Goal: Use online tool/utility: Use online tool/utility

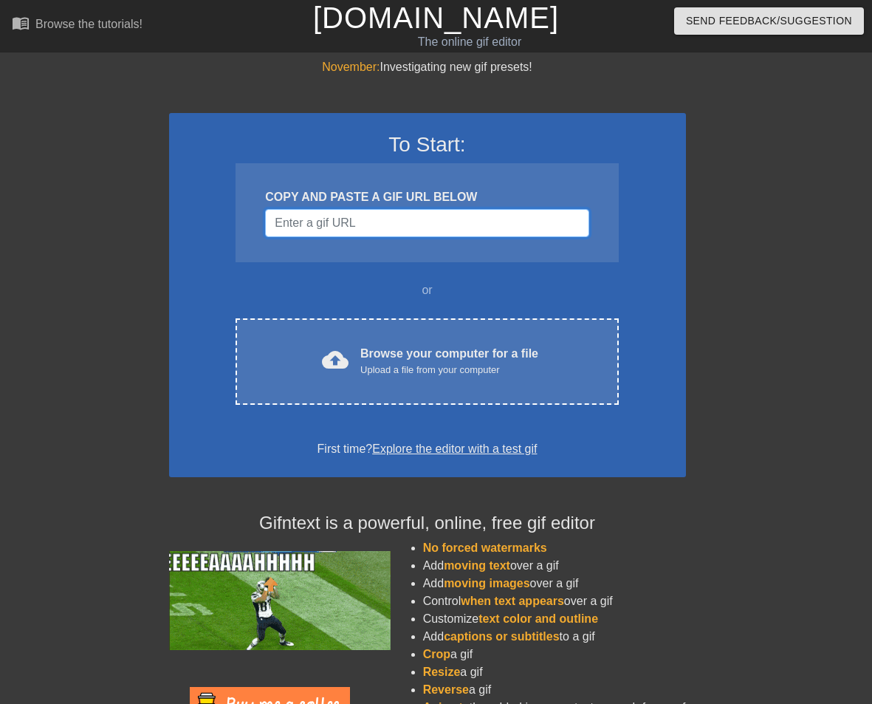
click at [342, 233] on input "Username" at bounding box center [426, 223] width 323 height 28
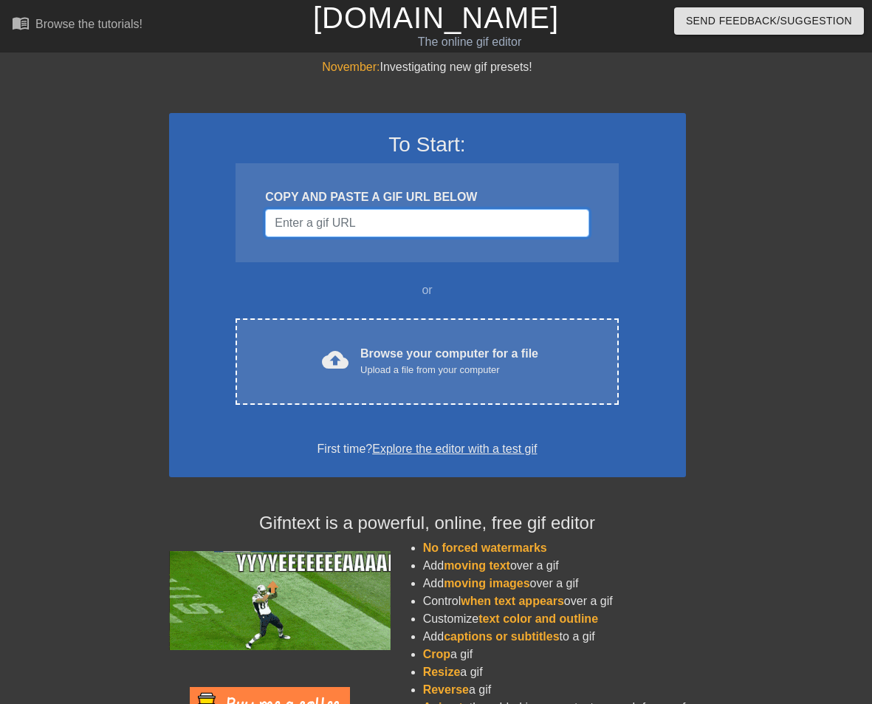
click at [363, 229] on input "Username" at bounding box center [426, 223] width 323 height 28
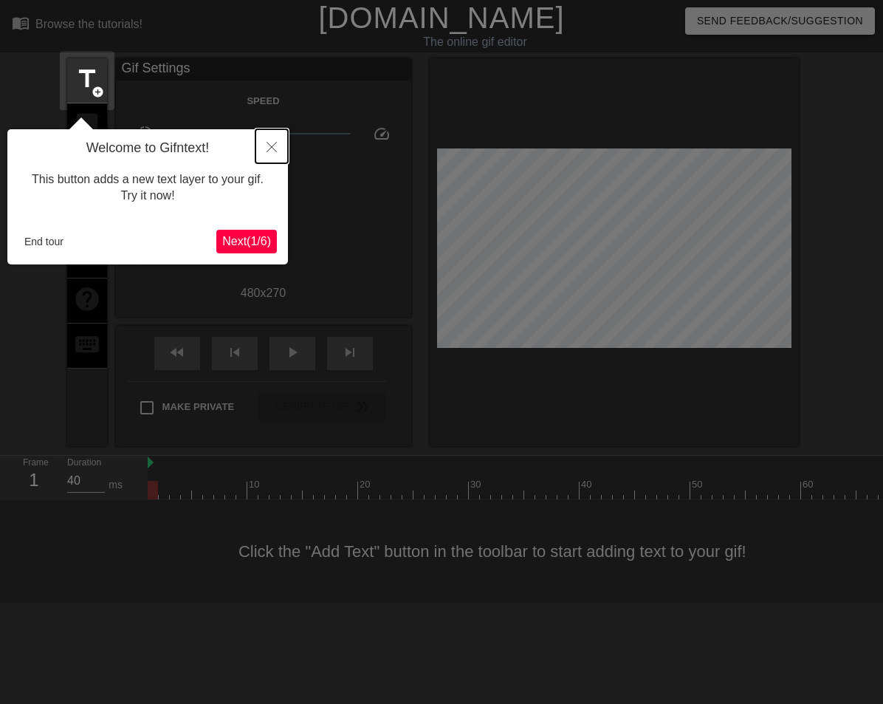
click at [275, 140] on button "Close" at bounding box center [272, 146] width 32 height 34
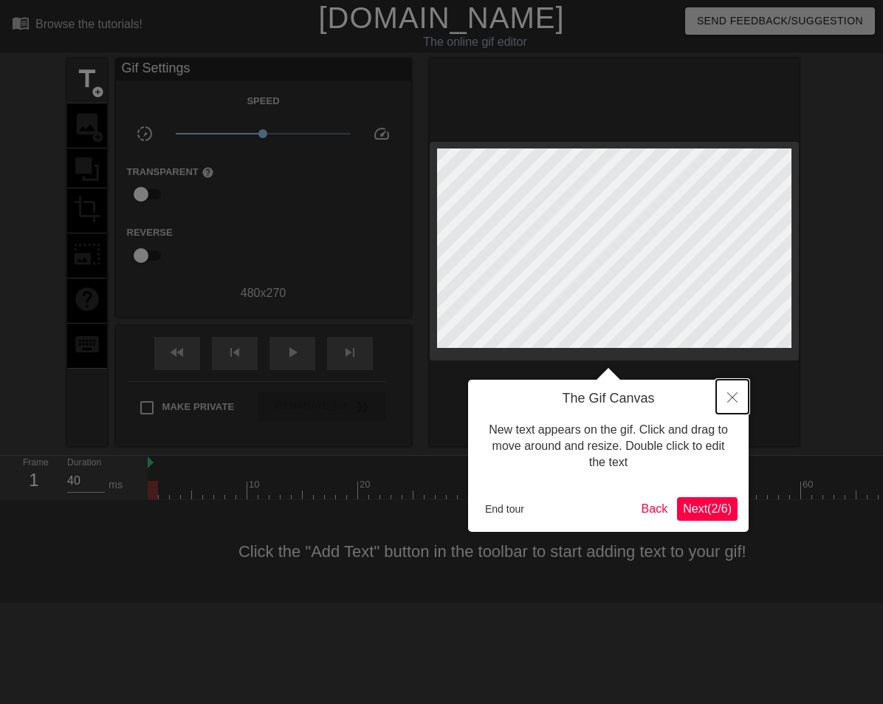
click at [730, 398] on icon "Close" at bounding box center [732, 397] width 10 height 10
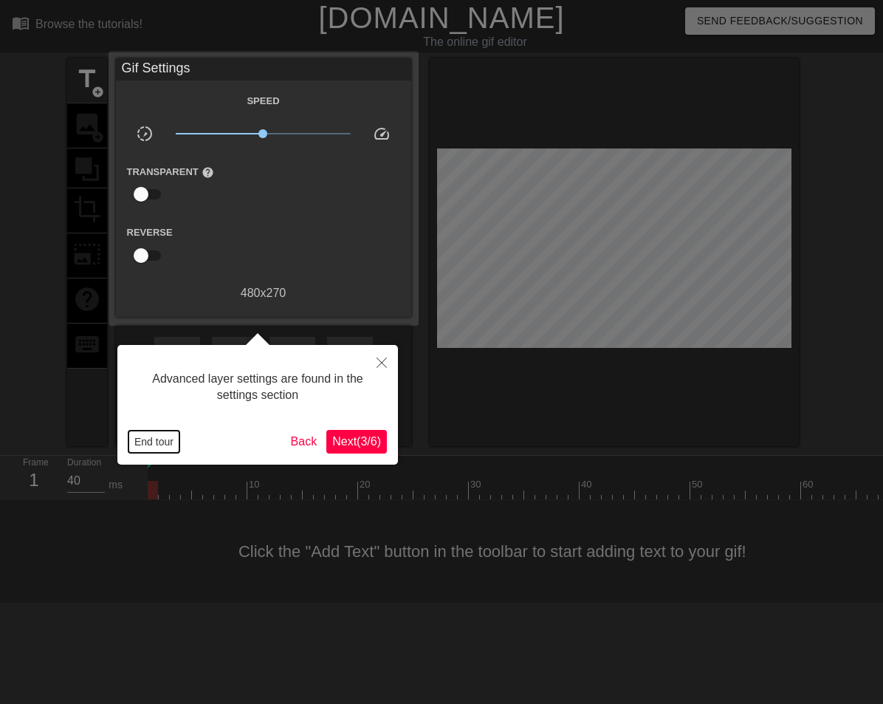
click at [143, 444] on button "End tour" at bounding box center [154, 442] width 51 height 22
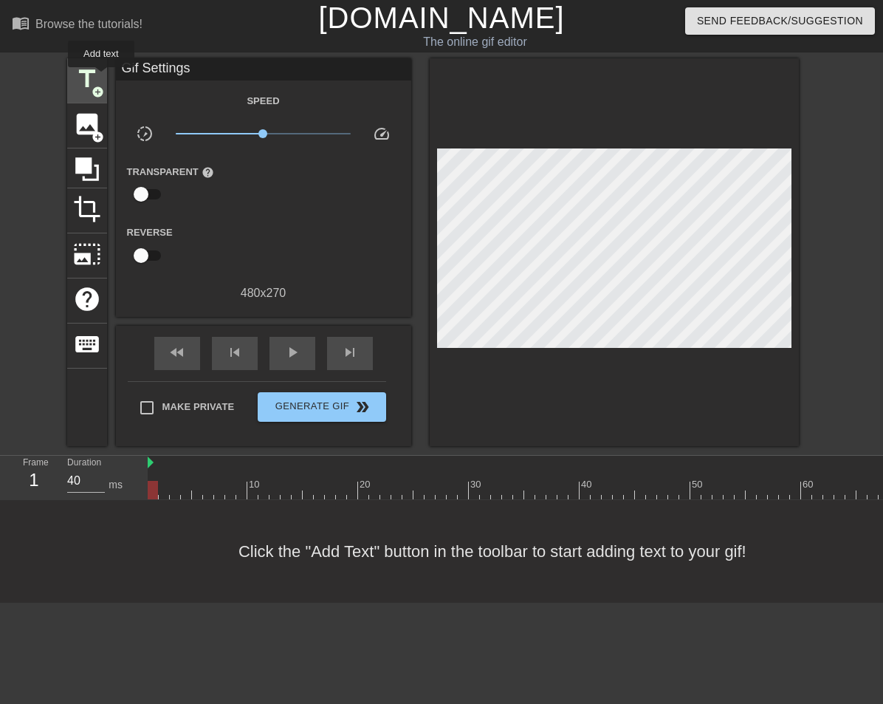
click at [83, 76] on span "title" at bounding box center [87, 79] width 28 height 28
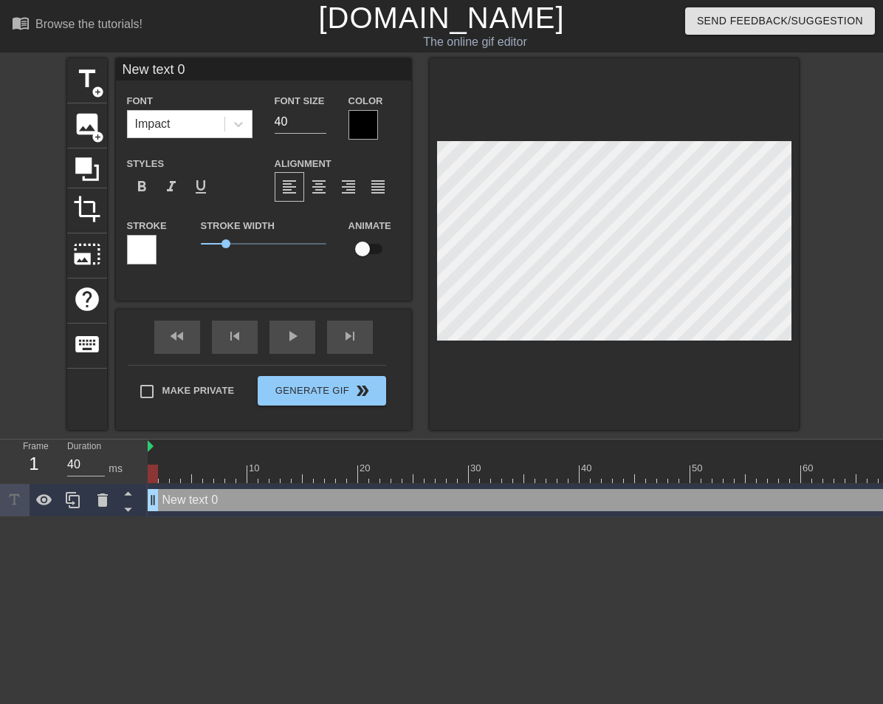
scroll to position [2, 4]
type input "c"
type textarea "c"
type input "co"
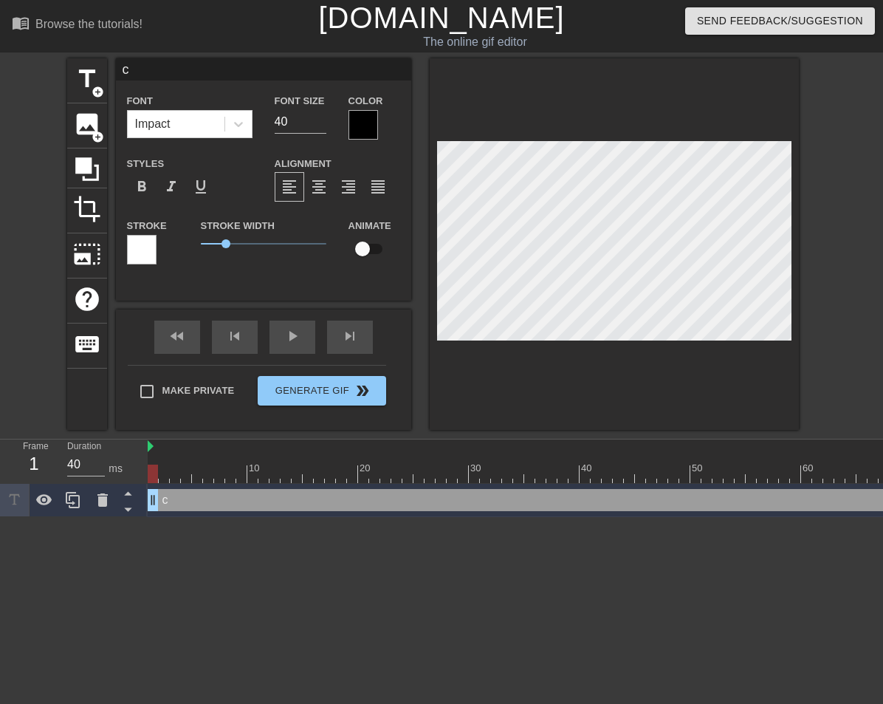
type textarea "co"
type input "cof"
type textarea "cof"
type input "coff"
type textarea "coff"
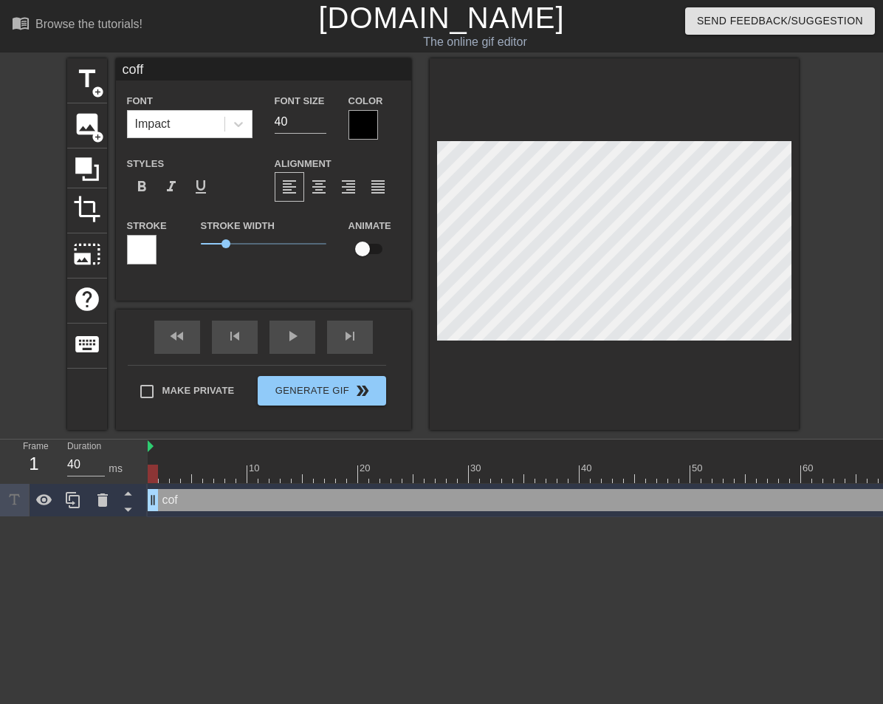
type input "coffe"
type textarea "coffe"
type input "coffee"
type textarea "coffee"
type input "coffee"
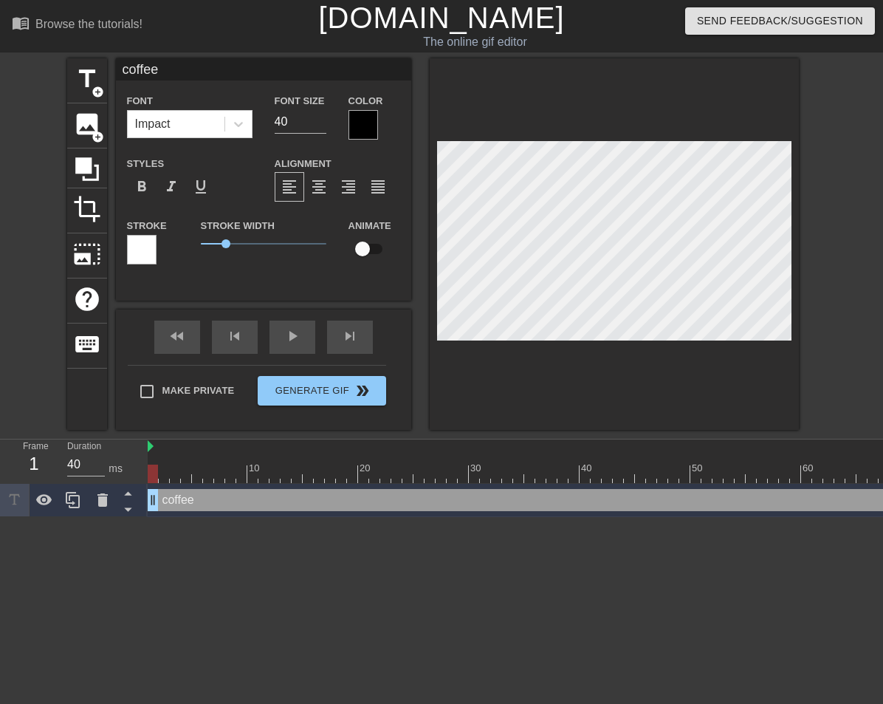
type textarea "coffee"
type input "coffee u"
type textarea "coffee us"
type input "coffee use"
type textarea "coffee user"
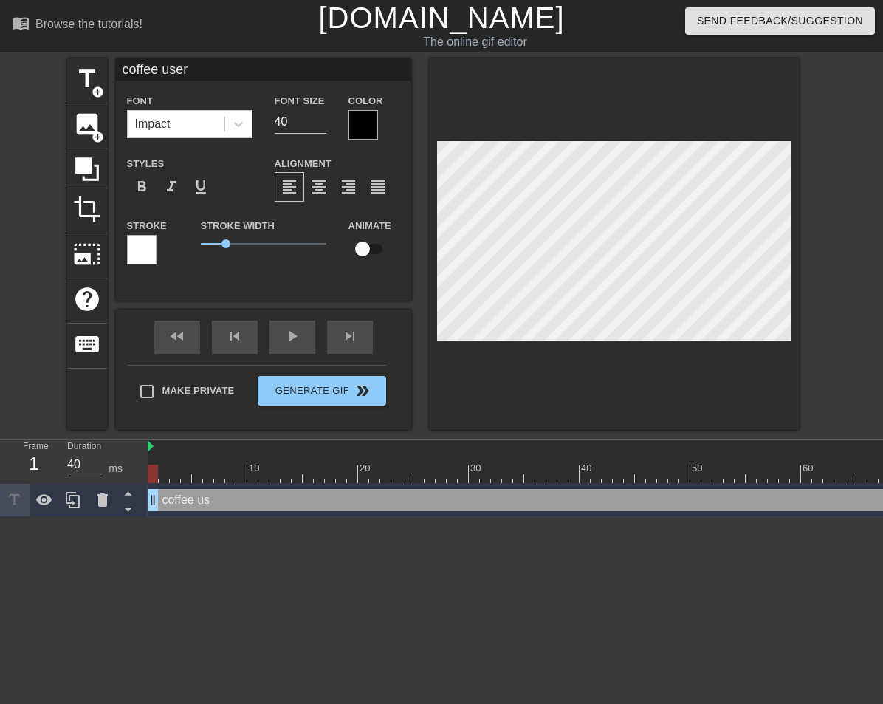
type input "coffee users"
type textarea "coffee users"
click at [372, 120] on div at bounding box center [364, 125] width 30 height 30
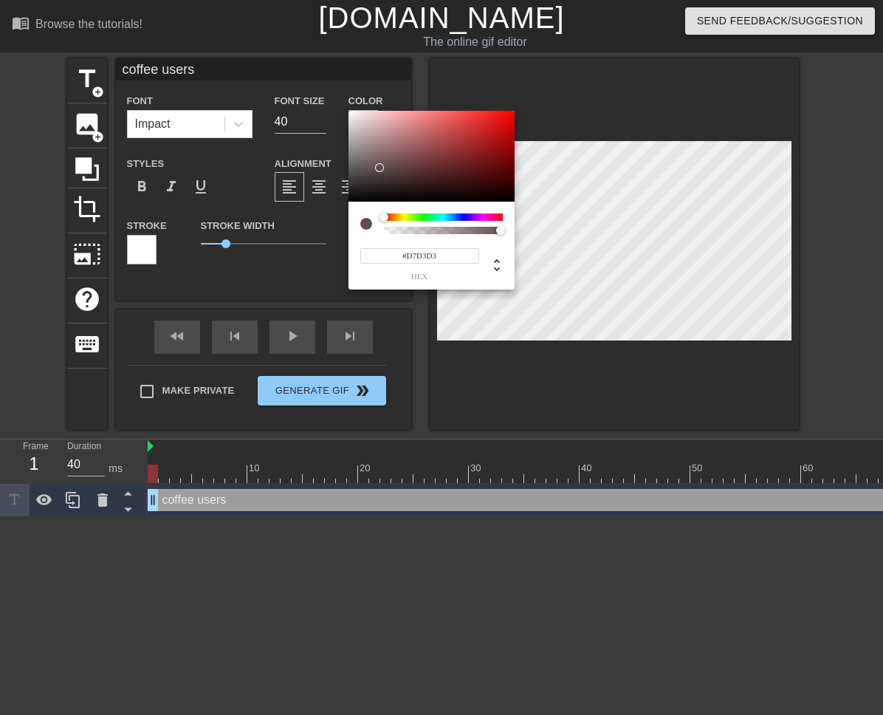
type input "#FFFFFF"
drag, startPoint x: 380, startPoint y: 168, endPoint x: 336, endPoint y: 97, distance: 83.6
click at [332, 90] on div "#FFFFFF hex" at bounding box center [441, 357] width 883 height 715
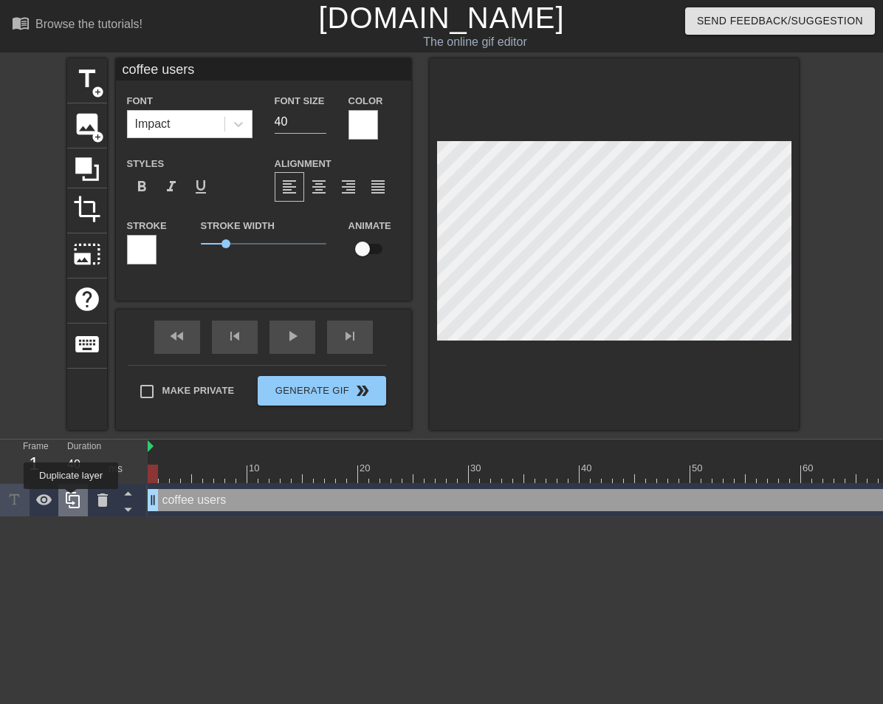
click at [72, 499] on icon at bounding box center [73, 500] width 18 height 18
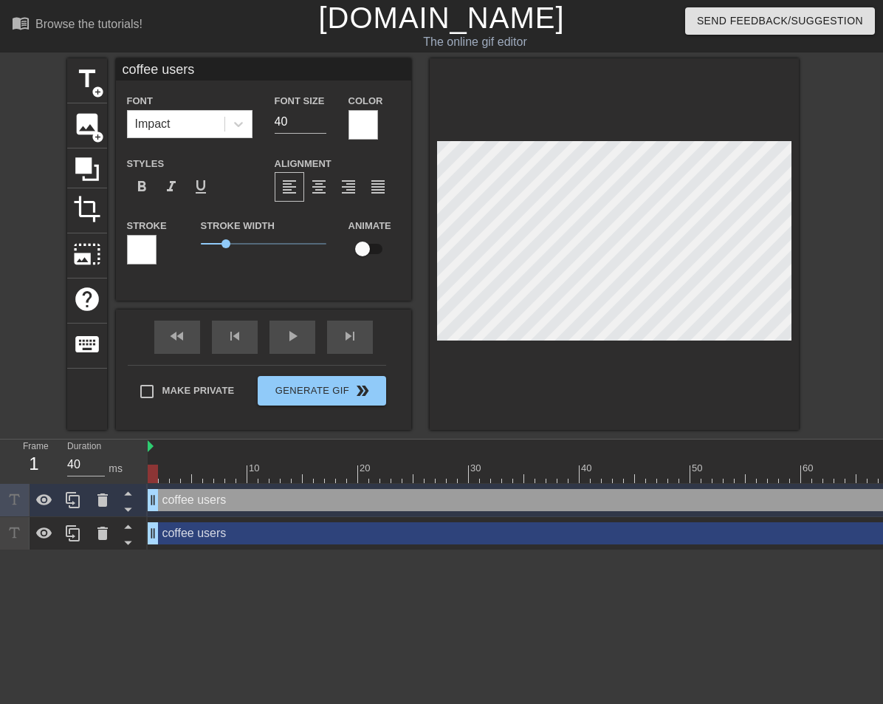
scroll to position [2, 4]
type input "e"
type textarea "e"
type input "en"
type textarea "en"
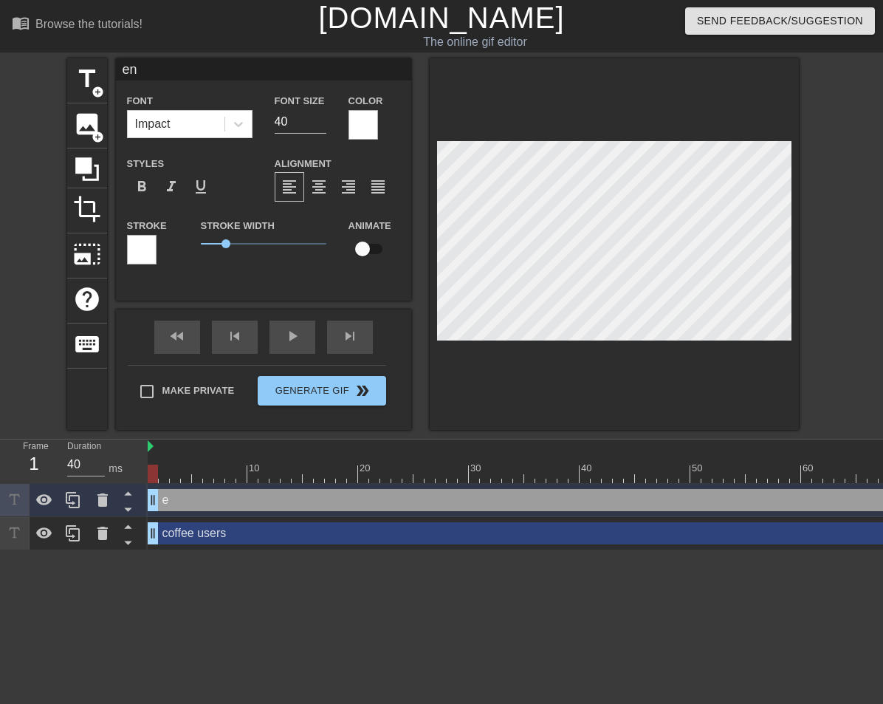
type input "eng"
type textarea "eng"
type input "engi"
type textarea "engi"
type input "engin"
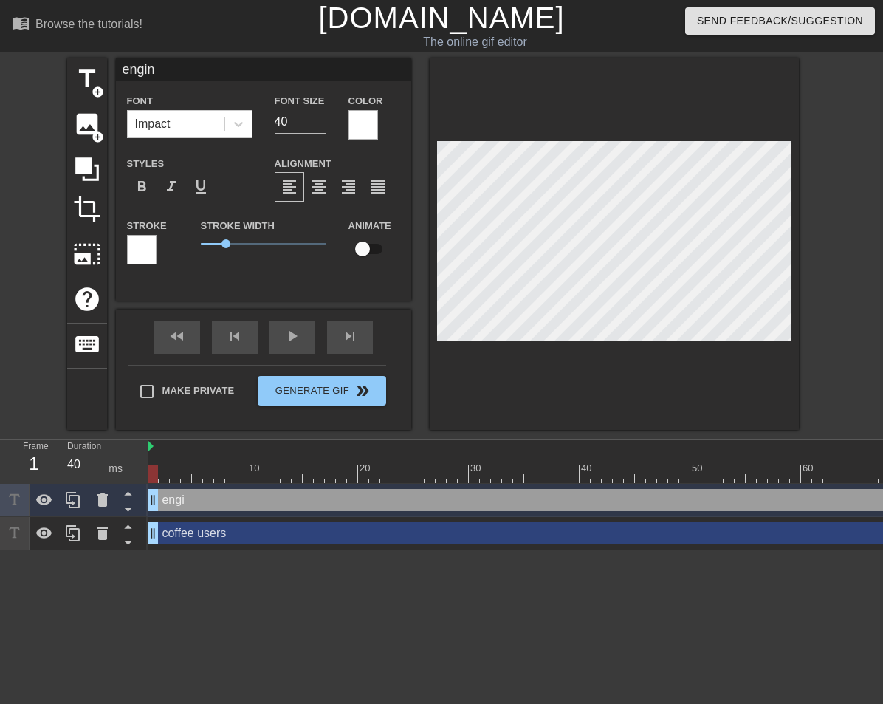
type textarea "engine"
type input "enginee"
type textarea "enginee"
type input "engineer"
type textarea "engineer"
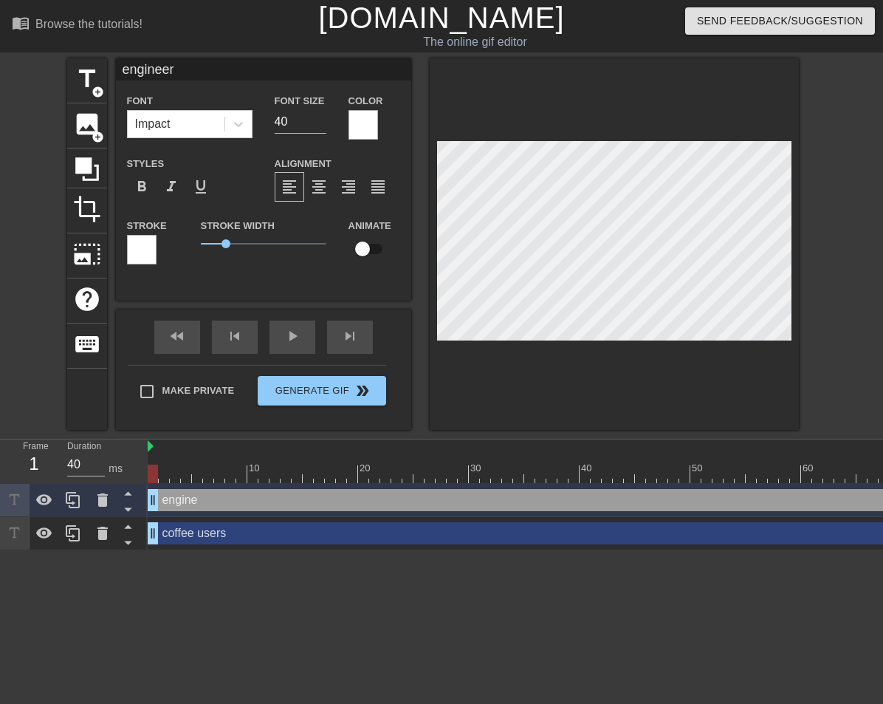
type input "engineeri"
type textarea "engineeri"
type input "engineerin"
type textarea "engineerin"
type input "engineering"
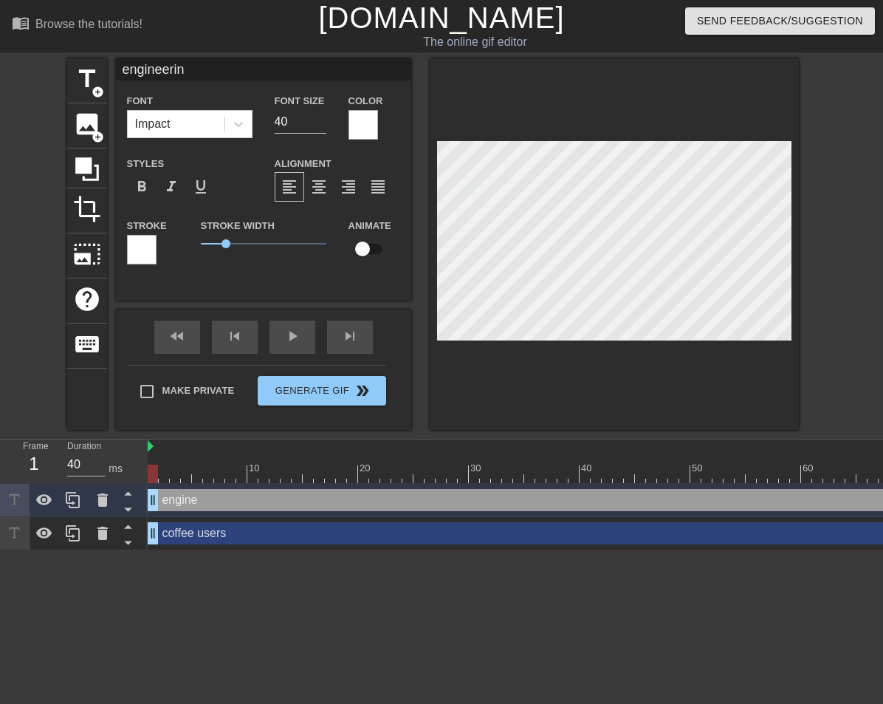
type textarea "engineering"
type input "r"
type textarea "r"
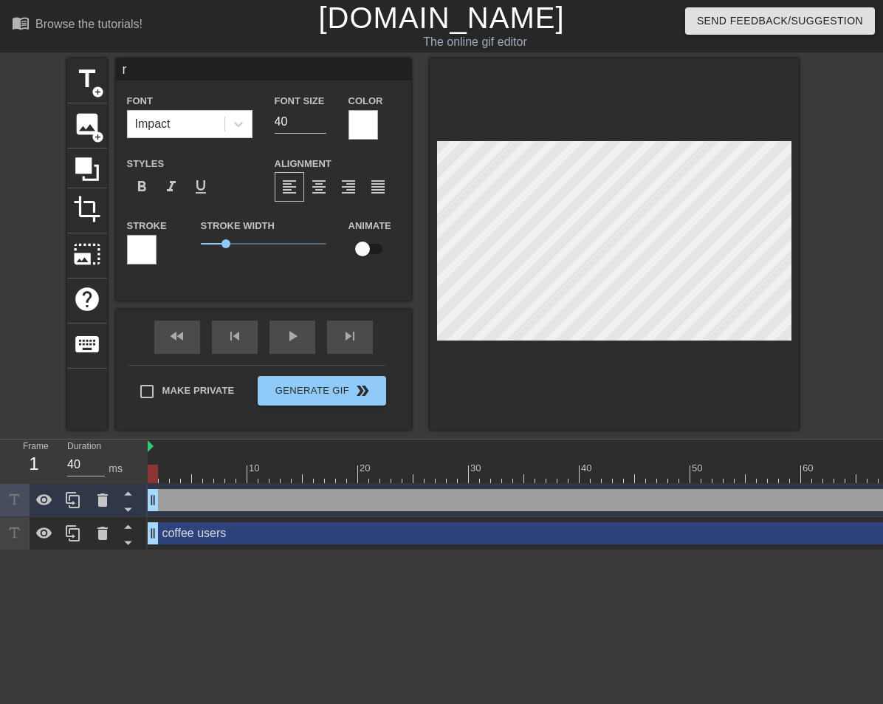
type input "ro"
type textarea "ro"
type input "rob"
type textarea "rob"
type input "robe"
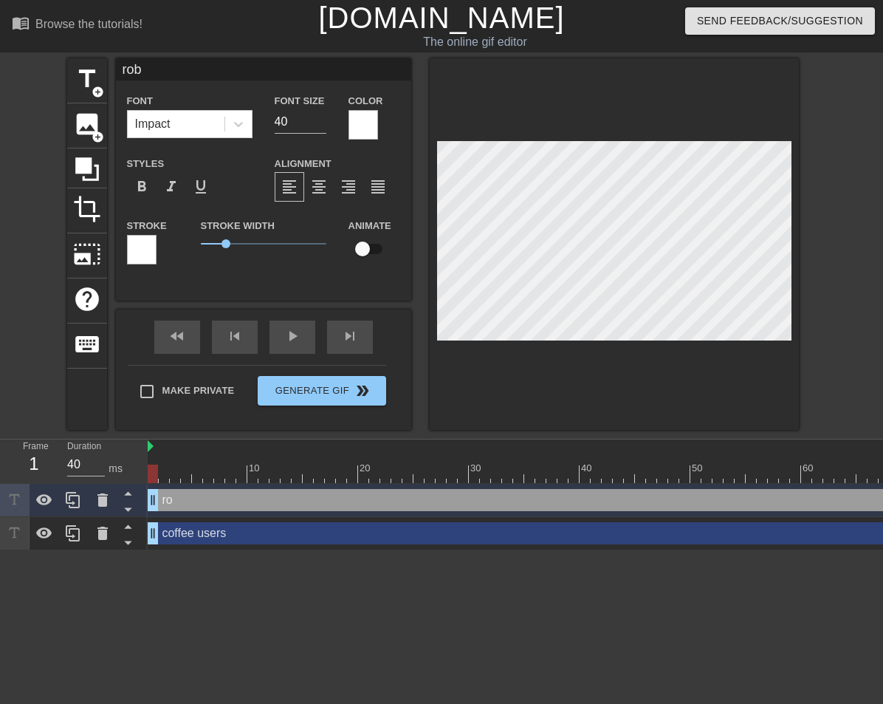
type textarea "robe"
type input "rober"
type textarea "rober"
type input "[PERSON_NAME]"
type textarea "[PERSON_NAME]"
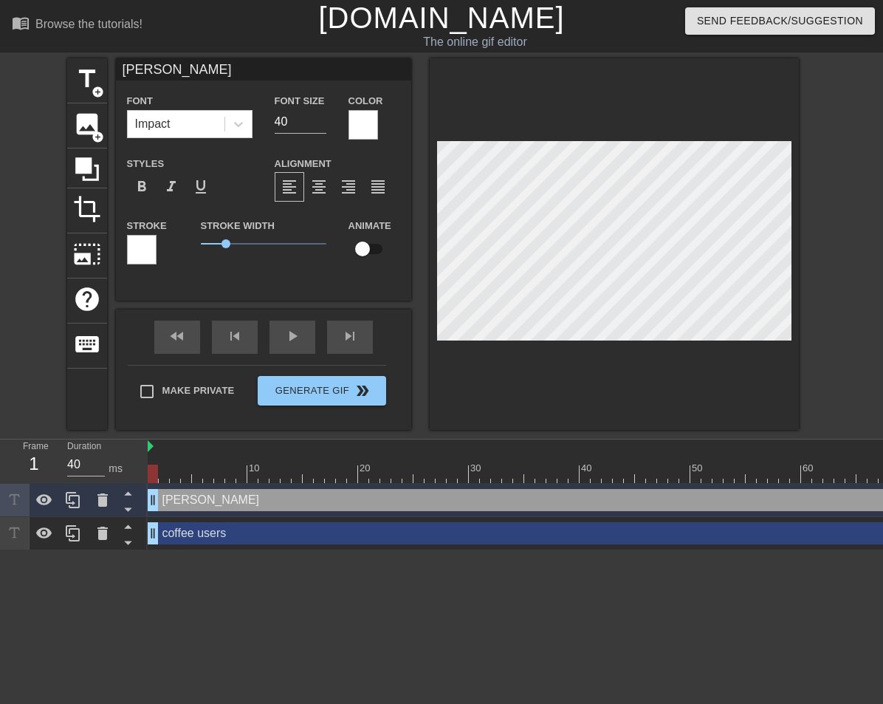
click at [530, 111] on div at bounding box center [614, 243] width 369 height 371
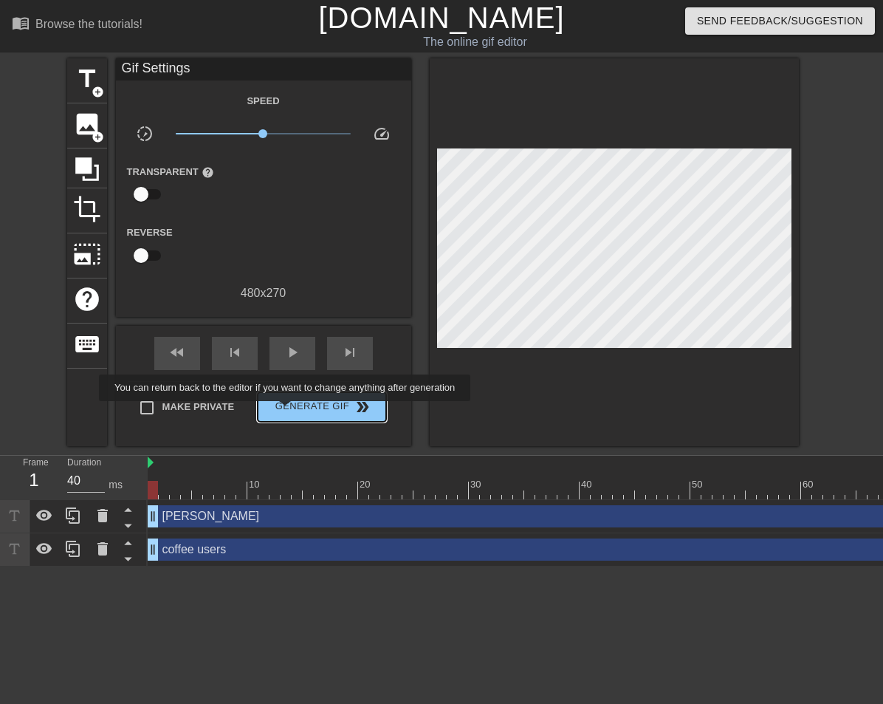
click at [295, 412] on span "Generate Gif double_arrow" at bounding box center [322, 407] width 116 height 18
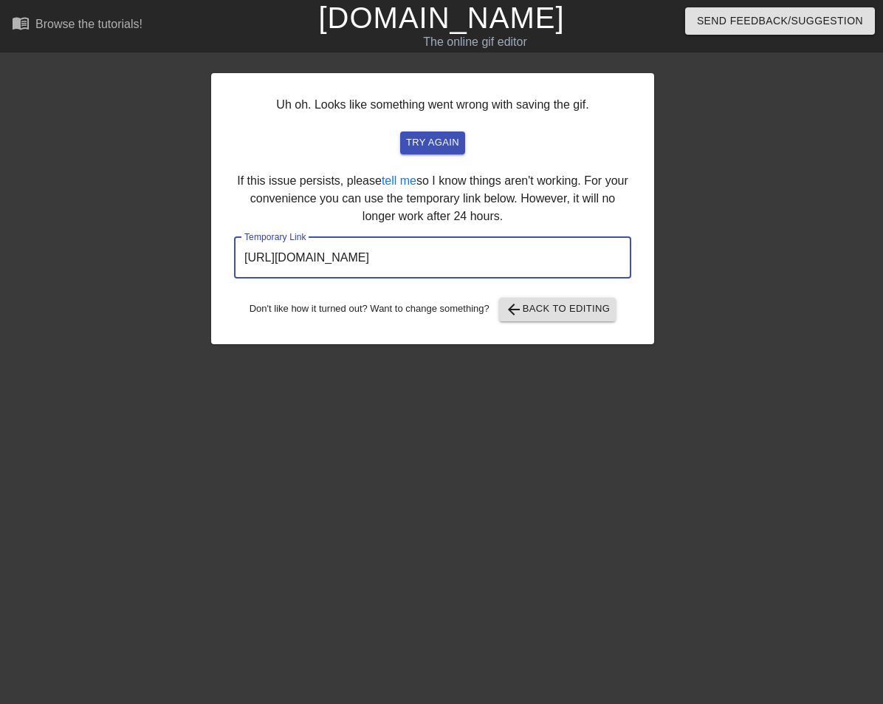
drag, startPoint x: 569, startPoint y: 260, endPoint x: 198, endPoint y: 255, distance: 371.5
click at [198, 255] on div "Uh oh. Looks like something went wrong with saving the gif. try again If this i…" at bounding box center [441, 201] width 883 height 286
